Goal: Navigation & Orientation: Find specific page/section

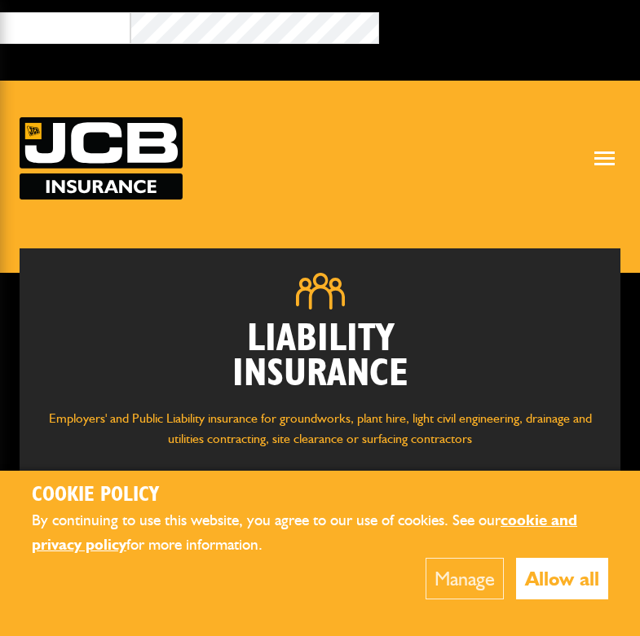
click at [543, 572] on button "Allow all" at bounding box center [562, 579] width 92 height 42
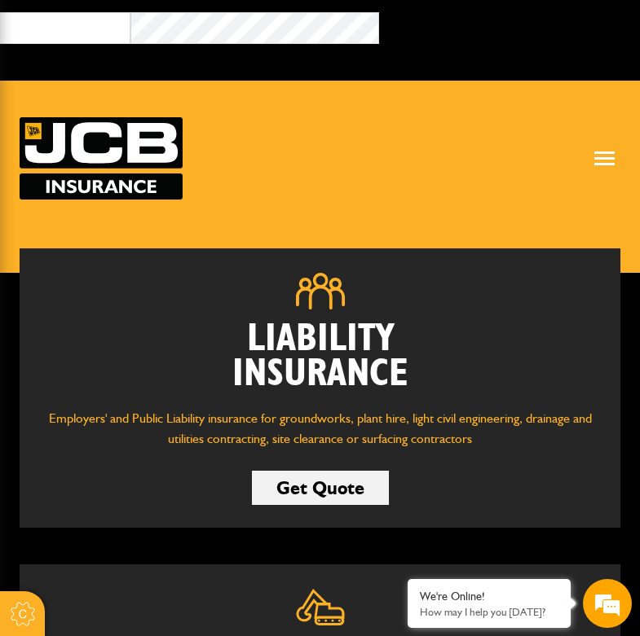
click at [558, 215] on header "Home About us FAQs Brokers Products & Services Construction insurance Car and c…" at bounding box center [320, 177] width 640 height 192
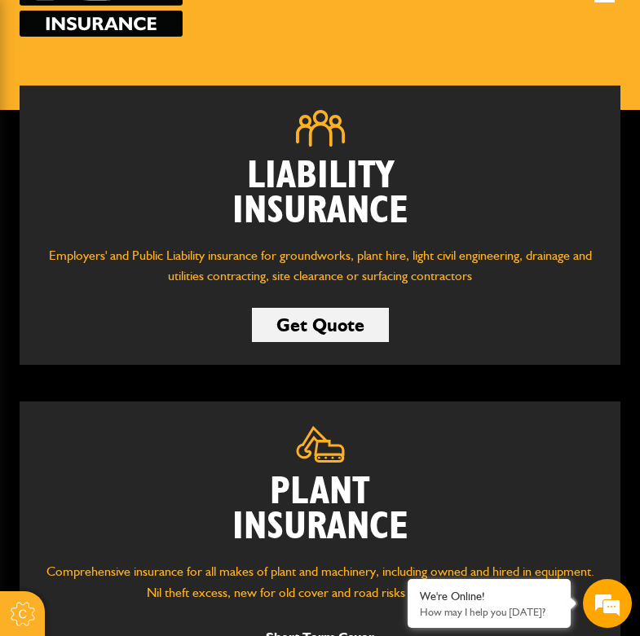
scroll to position [81, 0]
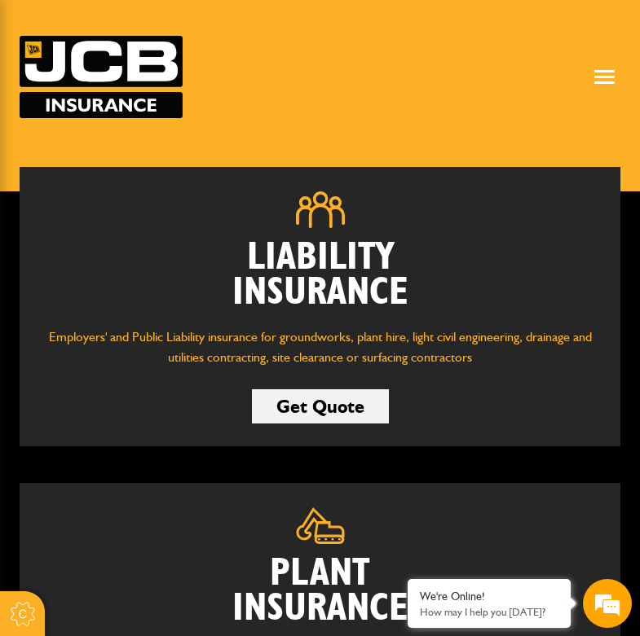
click at [601, 74] on div at bounding box center [604, 77] width 24 height 14
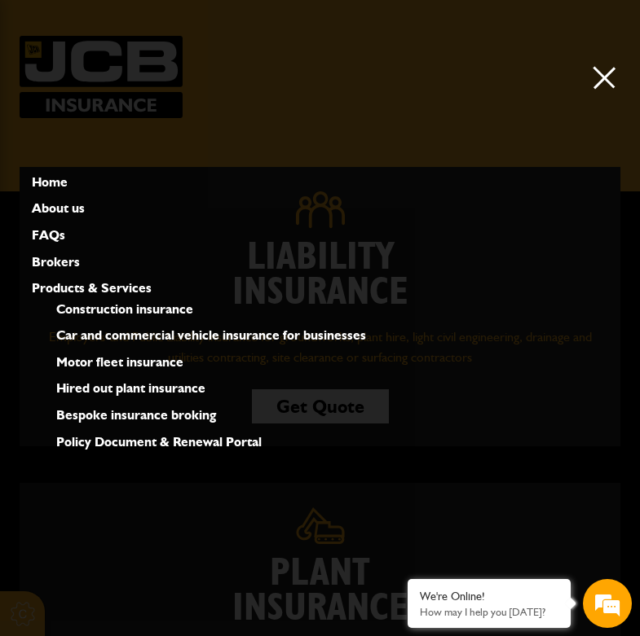
click at [55, 258] on link "Brokers" at bounding box center [56, 262] width 48 height 21
